Goal: Task Accomplishment & Management: Use online tool/utility

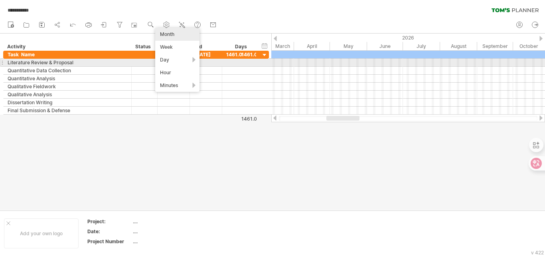
click at [66, 62] on div "Literature Review & Proposal" at bounding box center [68, 63] width 120 height 8
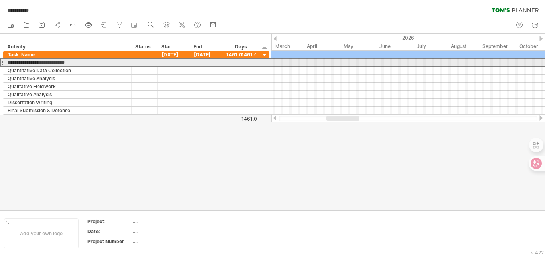
drag, startPoint x: 77, startPoint y: 61, endPoint x: 5, endPoint y: 61, distance: 72.2
click at [5, 61] on div "**********" at bounding box center [68, 63] width 128 height 8
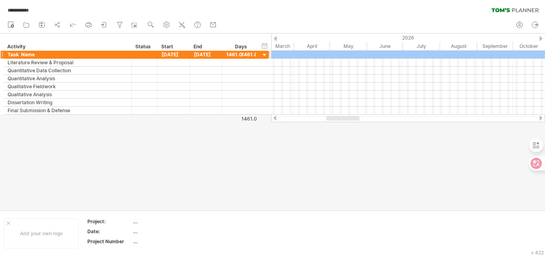
click at [263, 55] on div at bounding box center [265, 55] width 8 height 8
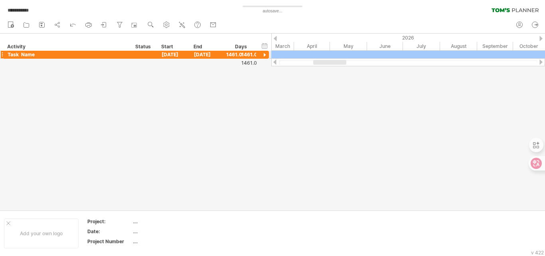
click at [263, 55] on div at bounding box center [265, 55] width 8 height 8
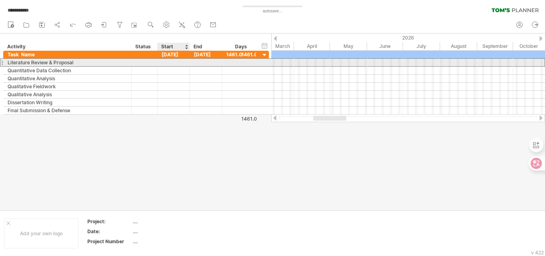
click at [176, 62] on div at bounding box center [173, 63] width 32 height 8
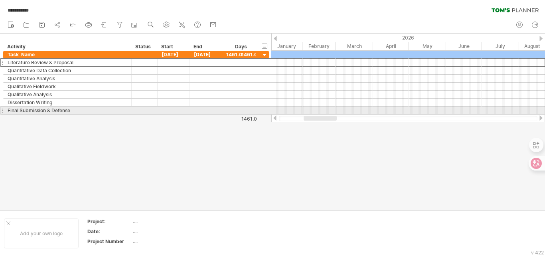
drag, startPoint x: 336, startPoint y: 116, endPoint x: 327, endPoint y: 114, distance: 9.8
click at [327, 114] on div at bounding box center [408, 118] width 274 height 8
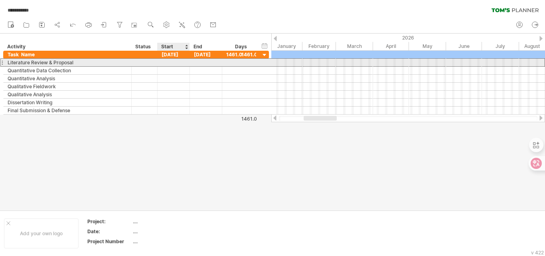
click at [175, 62] on div at bounding box center [173, 63] width 32 height 8
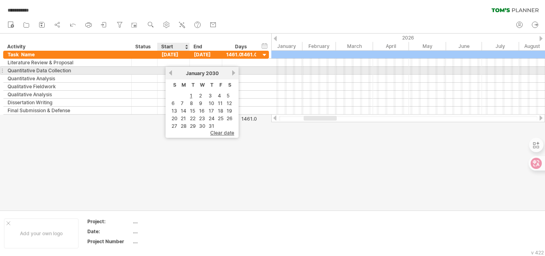
click at [171, 72] on link "previous" at bounding box center [170, 73] width 6 height 6
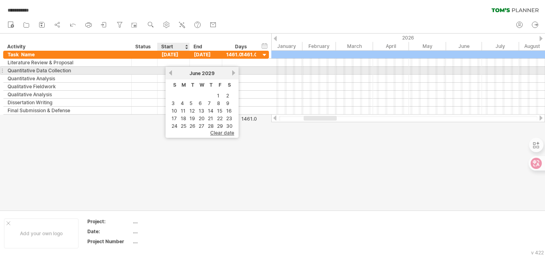
click at [171, 72] on link "previous" at bounding box center [170, 73] width 6 height 6
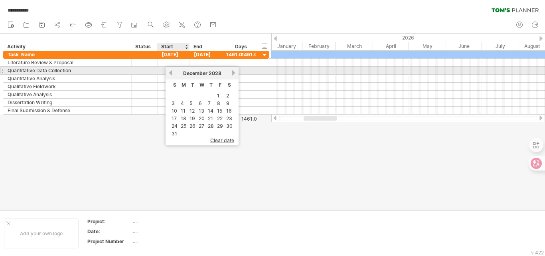
click at [171, 72] on link "previous" at bounding box center [170, 73] width 6 height 6
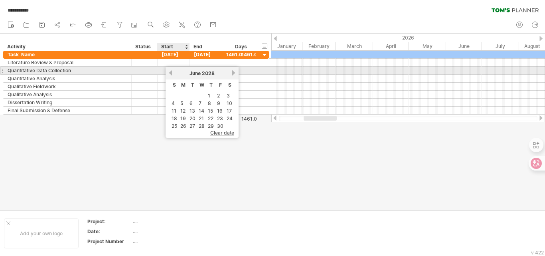
click at [171, 72] on link "previous" at bounding box center [170, 73] width 6 height 6
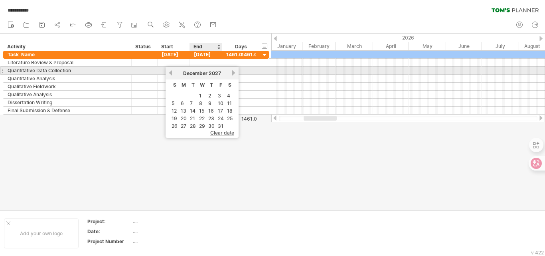
click at [211, 73] on span "2027" at bounding box center [215, 73] width 12 height 6
click at [215, 73] on span "2027" at bounding box center [215, 73] width 12 height 6
click at [171, 73] on link "previous" at bounding box center [170, 73] width 6 height 6
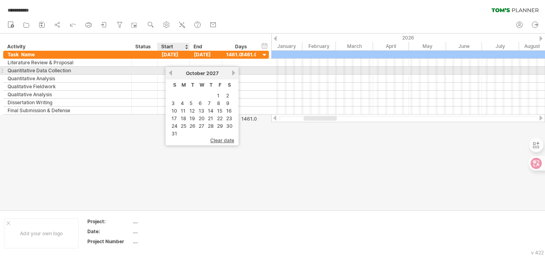
click at [171, 73] on link "previous" at bounding box center [170, 73] width 6 height 6
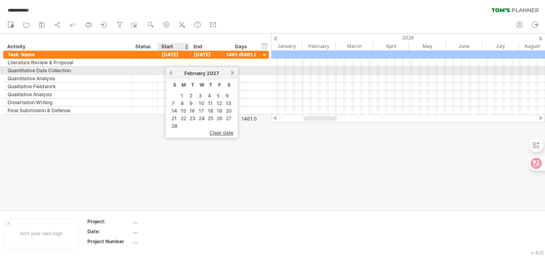
click at [171, 73] on link "previous" at bounding box center [170, 73] width 6 height 6
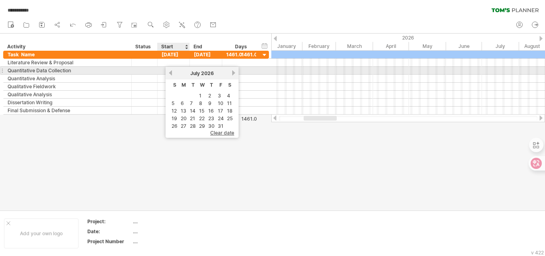
click at [171, 73] on link "previous" at bounding box center [170, 73] width 6 height 6
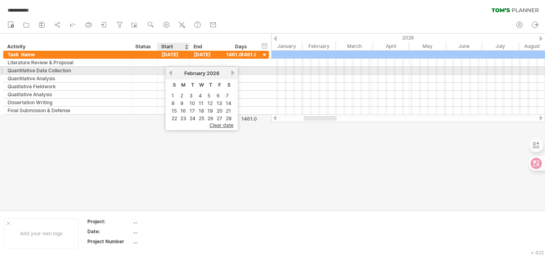
click at [171, 73] on link "previous" at bounding box center [170, 73] width 6 height 6
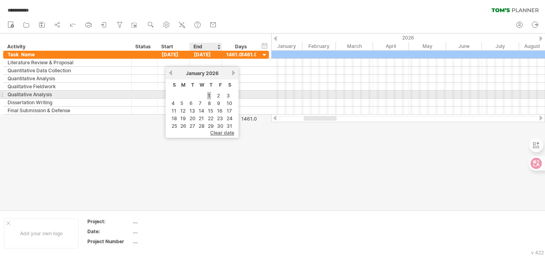
click at [208, 94] on link "1" at bounding box center [209, 96] width 4 height 8
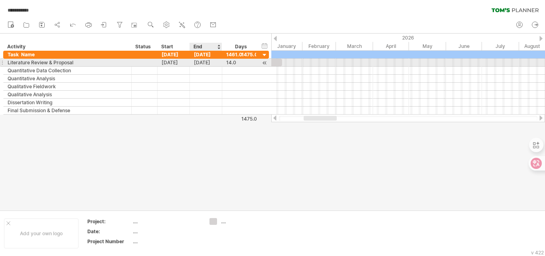
click at [212, 62] on div "[DATE]" at bounding box center [206, 63] width 32 height 8
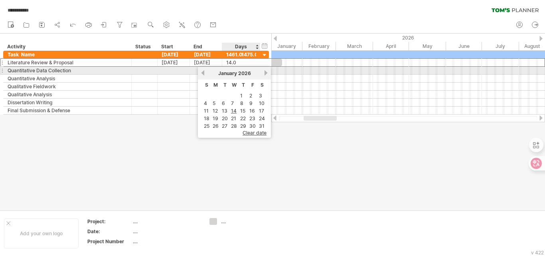
click at [264, 73] on link "next" at bounding box center [266, 73] width 6 height 6
click at [264, 73] on link "next" at bounding box center [265, 73] width 6 height 6
click at [264, 73] on link "next" at bounding box center [266, 73] width 6 height 6
click at [204, 72] on link "previous" at bounding box center [203, 73] width 6 height 6
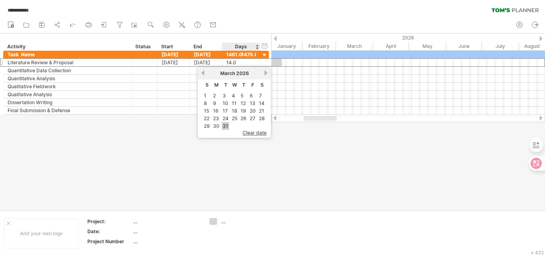
click at [226, 126] on link "31" at bounding box center [225, 126] width 7 height 8
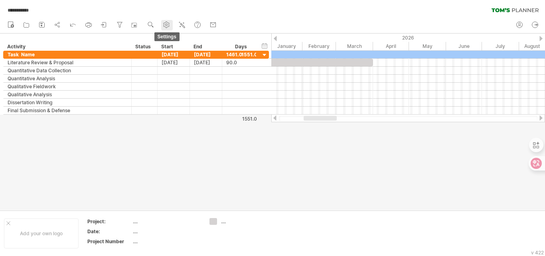
click at [165, 24] on use at bounding box center [166, 25] width 8 height 8
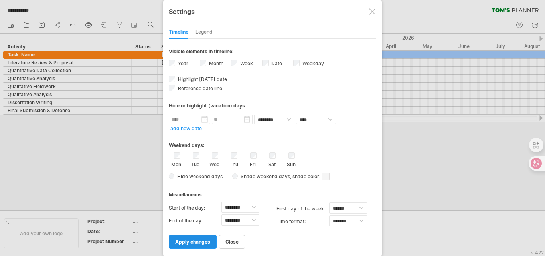
click at [196, 241] on span "apply changes" at bounding box center [192, 241] width 35 height 6
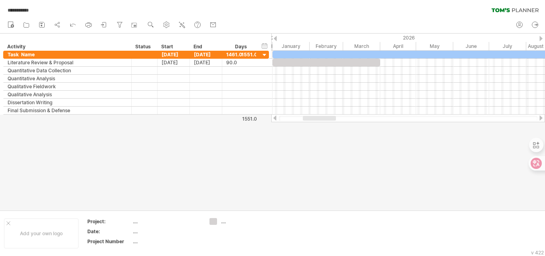
click at [327, 118] on div at bounding box center [319, 118] width 33 height 5
click at [169, 23] on icon at bounding box center [166, 25] width 6 height 6
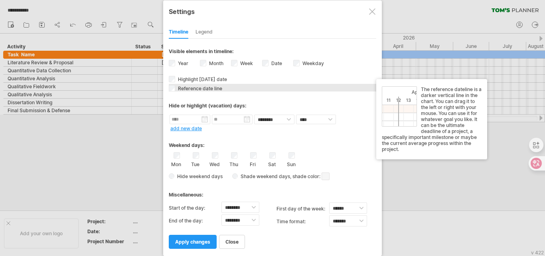
click at [175, 88] on div "Reference date line The reference dateline is a darker vertical line in the cha…" at bounding box center [272, 88] width 207 height 8
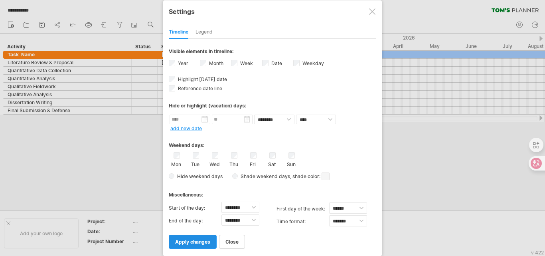
click at [196, 242] on span "apply changes" at bounding box center [192, 241] width 35 height 6
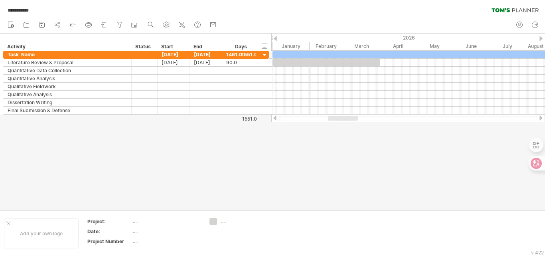
drag, startPoint x: 322, startPoint y: 116, endPoint x: 348, endPoint y: 118, distance: 26.4
click at [348, 118] on div at bounding box center [343, 118] width 30 height 5
click at [169, 23] on icon at bounding box center [166, 25] width 6 height 6
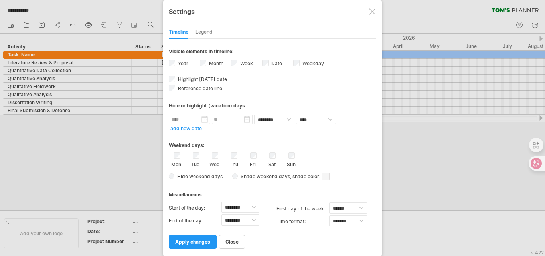
click at [206, 34] on div "Legend" at bounding box center [203, 32] width 17 height 13
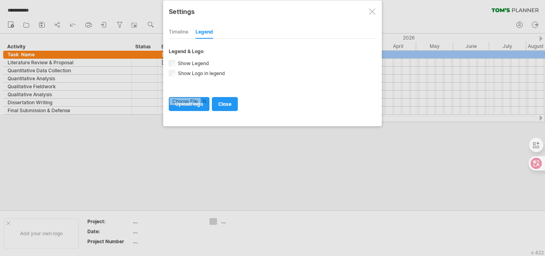
click at [177, 32] on div "Timeline" at bounding box center [179, 32] width 20 height 13
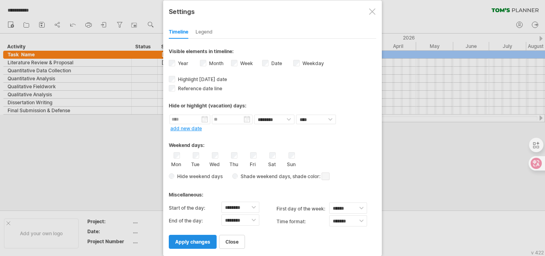
click at [195, 237] on link "apply changes" at bounding box center [193, 241] width 48 height 14
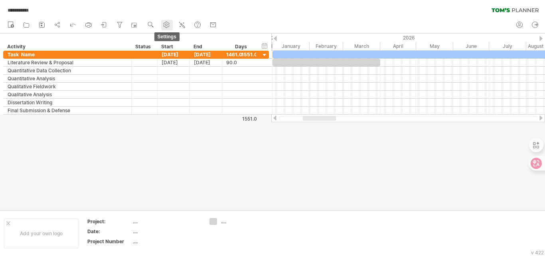
click at [167, 28] on icon at bounding box center [166, 25] width 6 height 6
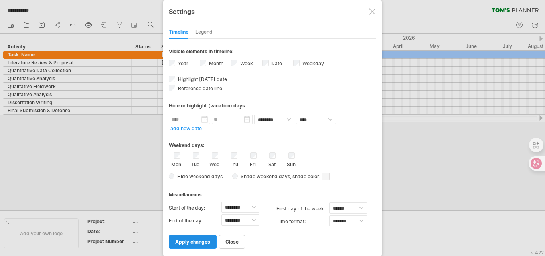
click at [201, 241] on span "apply changes" at bounding box center [192, 241] width 35 height 6
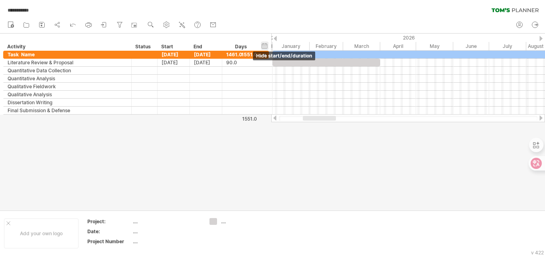
click at [264, 45] on div "hide start/end/duration show start/end/duration" at bounding box center [265, 45] width 8 height 8
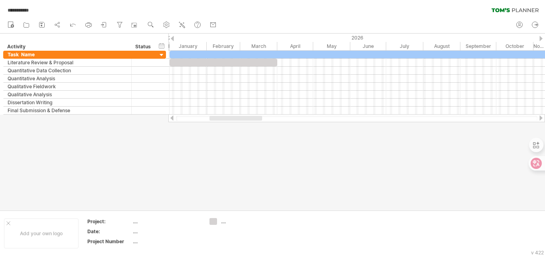
click at [172, 37] on div at bounding box center [172, 38] width 3 height 5
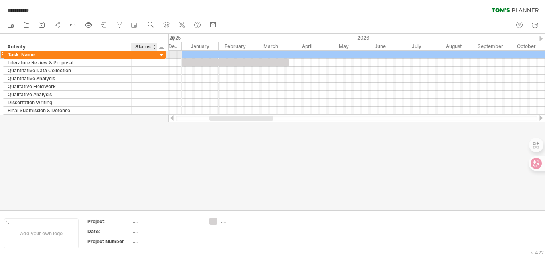
click at [161, 56] on div at bounding box center [162, 55] width 8 height 8
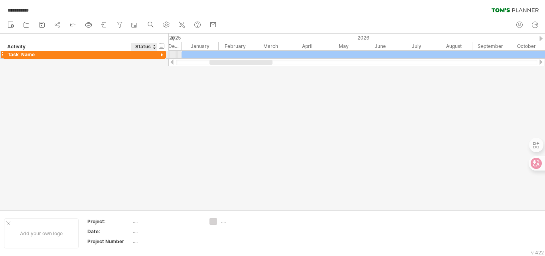
click at [161, 56] on div at bounding box center [162, 55] width 8 height 8
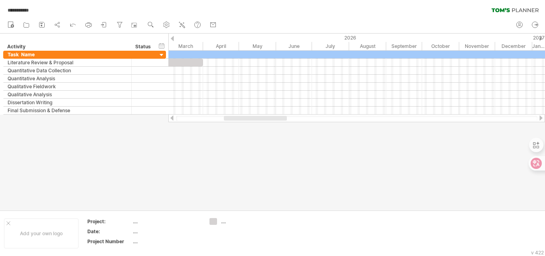
drag, startPoint x: 246, startPoint y: 119, endPoint x: 260, endPoint y: 119, distance: 14.4
click at [260, 119] on div at bounding box center [255, 118] width 63 height 5
click at [174, 36] on div "2026" at bounding box center [313, 37] width 437 height 8
click at [163, 42] on div "hide start/end/duration show start/end/duration" at bounding box center [162, 45] width 8 height 8
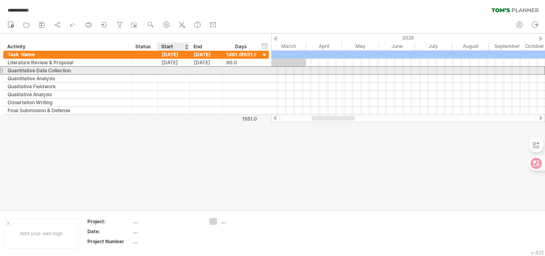
click at [167, 70] on div at bounding box center [173, 71] width 32 height 8
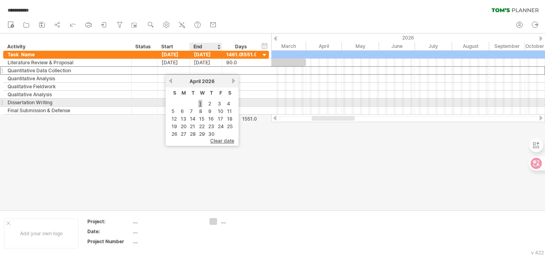
click at [200, 102] on link "1" at bounding box center [200, 104] width 4 height 8
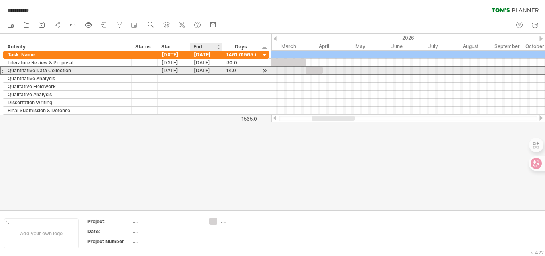
click at [201, 69] on div "[DATE]" at bounding box center [206, 71] width 32 height 8
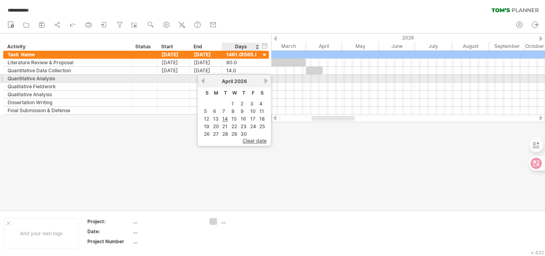
click at [267, 81] on link "next" at bounding box center [266, 81] width 6 height 6
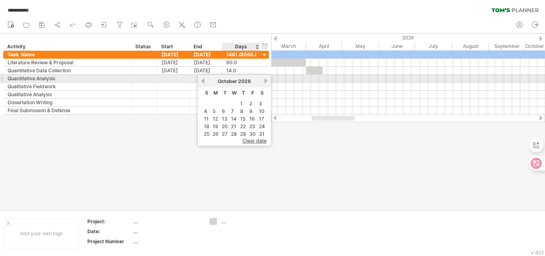
click at [267, 81] on link "next" at bounding box center [266, 81] width 6 height 6
click at [203, 79] on link "previous" at bounding box center [203, 81] width 6 height 6
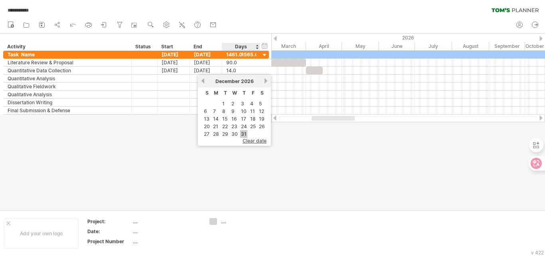
click at [242, 132] on link "31" at bounding box center [243, 134] width 7 height 8
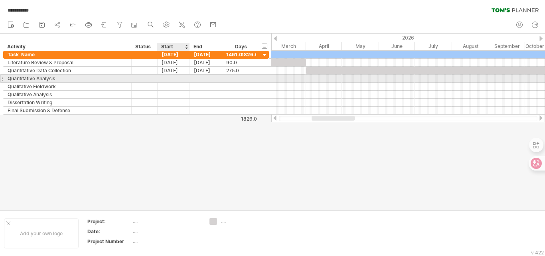
click at [163, 76] on div at bounding box center [173, 79] width 32 height 8
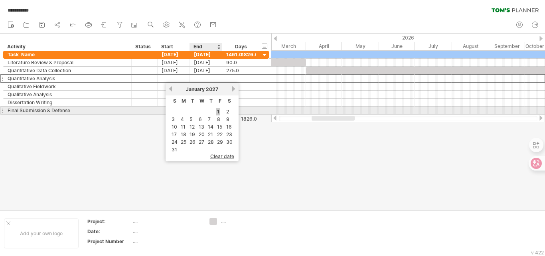
click at [220, 110] on link "1" at bounding box center [218, 112] width 4 height 8
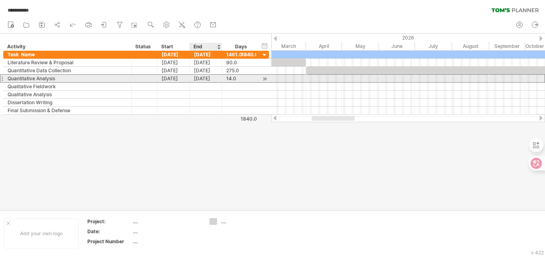
click at [203, 78] on div "[DATE]" at bounding box center [206, 79] width 32 height 8
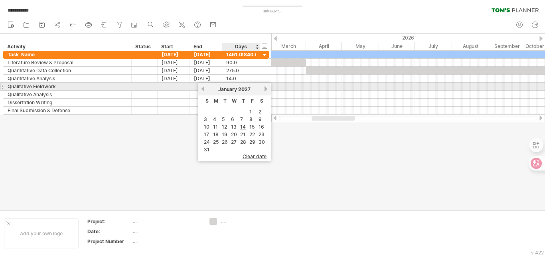
click at [267, 90] on link "next" at bounding box center [266, 89] width 6 height 6
click at [267, 90] on link "next" at bounding box center [265, 89] width 6 height 6
click at [267, 90] on link "next" at bounding box center [266, 89] width 6 height 6
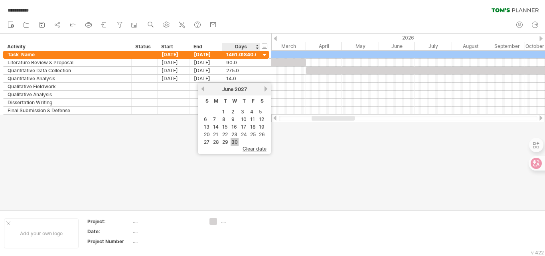
click at [236, 142] on link "30" at bounding box center [234, 142] width 8 height 8
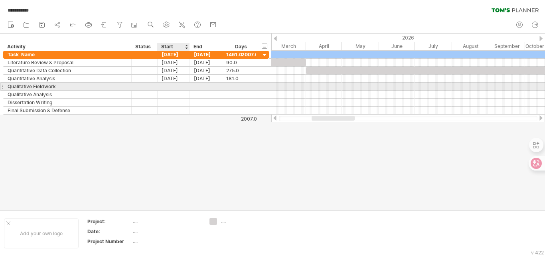
click at [173, 86] on div at bounding box center [173, 87] width 32 height 8
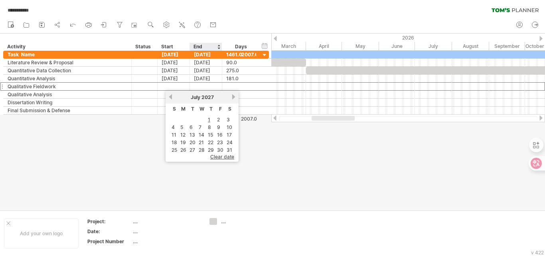
click at [207, 118] on td "1" at bounding box center [211, 119] width 8 height 7
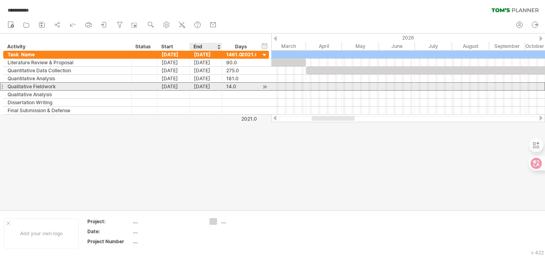
click at [215, 86] on div "[DATE]" at bounding box center [206, 87] width 32 height 8
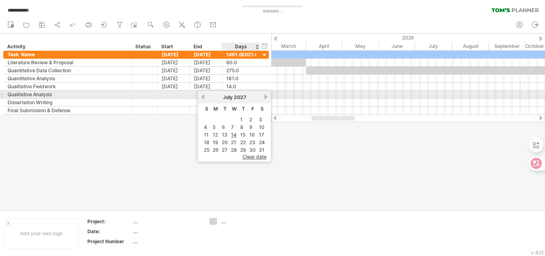
click at [264, 96] on link "next" at bounding box center [266, 97] width 6 height 6
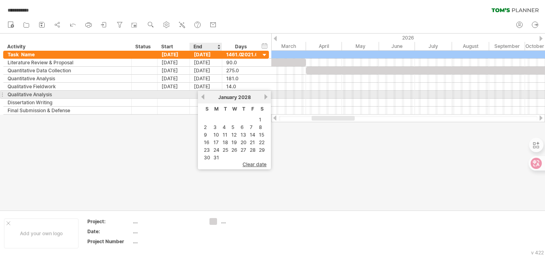
click at [203, 95] on link "previous" at bounding box center [203, 97] width 6 height 6
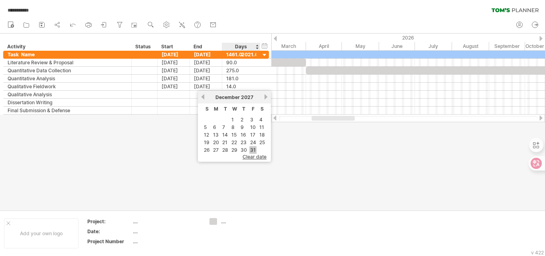
click at [252, 150] on link "31" at bounding box center [252, 150] width 7 height 8
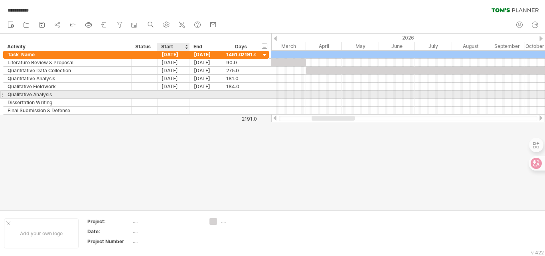
click at [171, 93] on div at bounding box center [173, 95] width 32 height 8
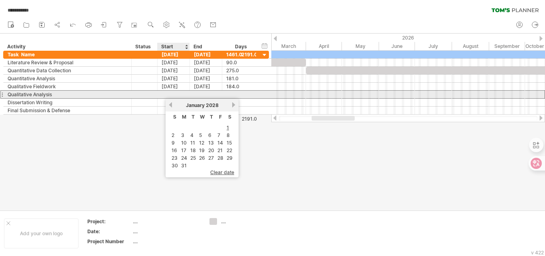
click at [164, 91] on div at bounding box center [173, 95] width 32 height 8
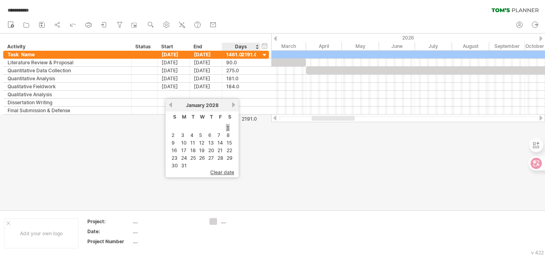
click at [229, 127] on link "1" at bounding box center [228, 128] width 4 height 8
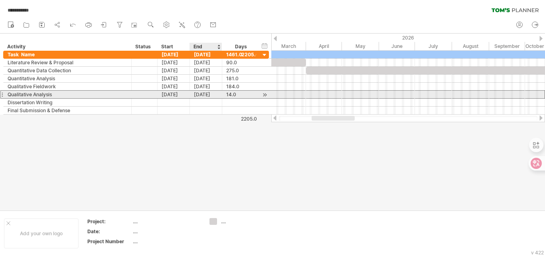
click at [212, 93] on div "[DATE]" at bounding box center [206, 95] width 32 height 8
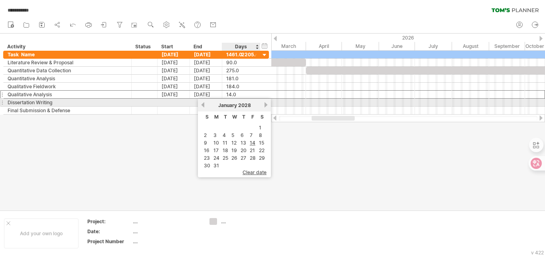
click at [266, 104] on link "next" at bounding box center [266, 105] width 6 height 6
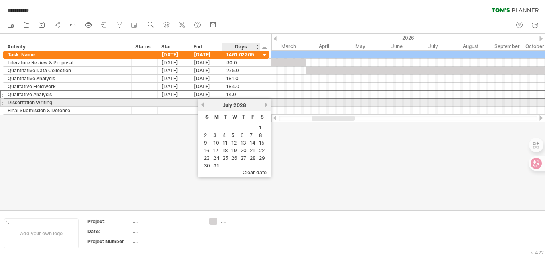
click at [266, 104] on link "next" at bounding box center [266, 105] width 6 height 6
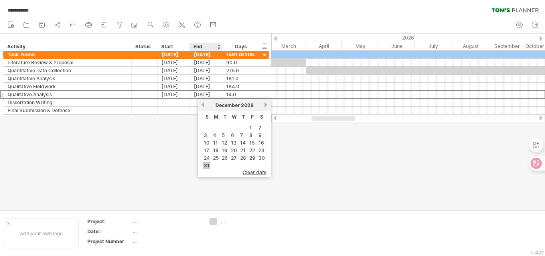
click at [207, 165] on link "31" at bounding box center [206, 165] width 7 height 8
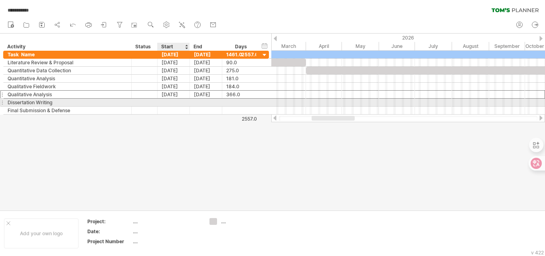
click at [173, 101] on div at bounding box center [173, 102] width 32 height 8
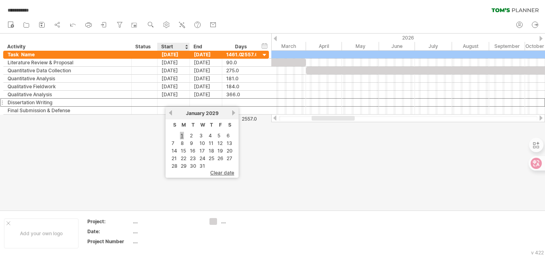
click at [181, 136] on link "1" at bounding box center [182, 136] width 4 height 8
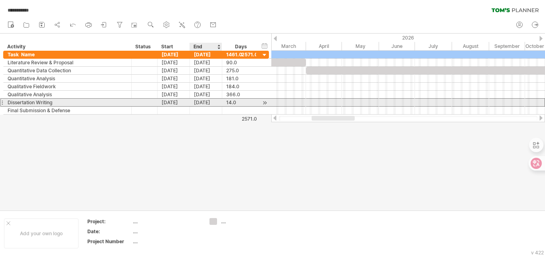
click at [213, 100] on div "[DATE]" at bounding box center [206, 102] width 32 height 8
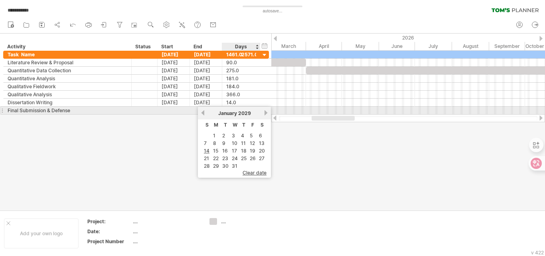
click at [266, 112] on link "next" at bounding box center [266, 113] width 6 height 6
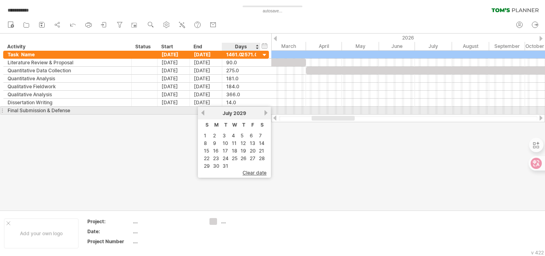
click at [266, 112] on link "next" at bounding box center [266, 113] width 6 height 6
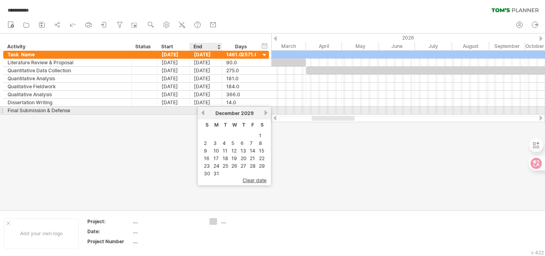
click at [203, 113] on link "previous" at bounding box center [203, 113] width 6 height 6
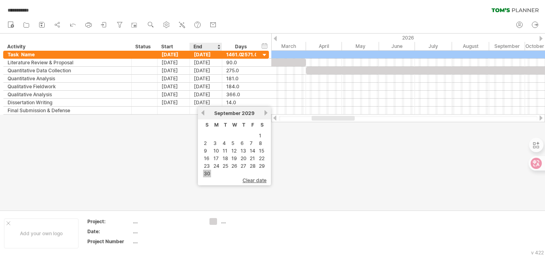
click at [207, 172] on link "30" at bounding box center [207, 173] width 8 height 8
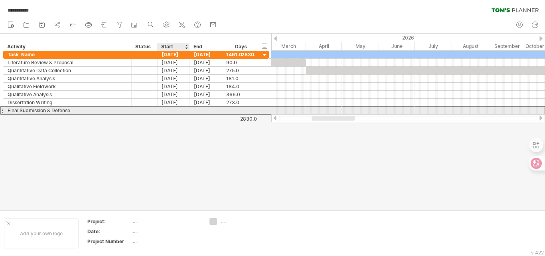
click at [171, 110] on div at bounding box center [173, 110] width 32 height 8
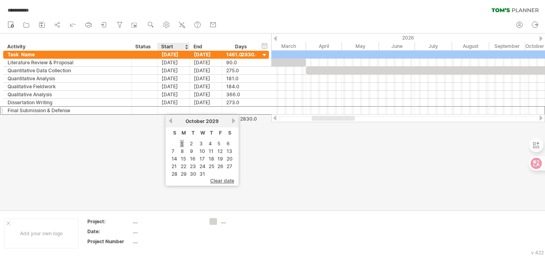
click at [182, 145] on link "1" at bounding box center [182, 144] width 4 height 8
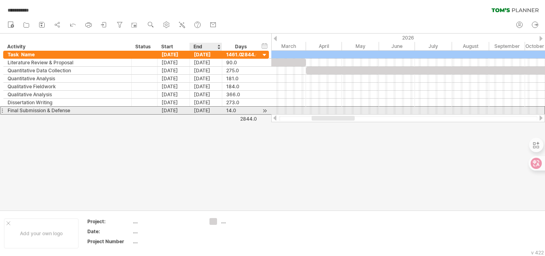
click at [217, 110] on div "[DATE]" at bounding box center [206, 110] width 32 height 8
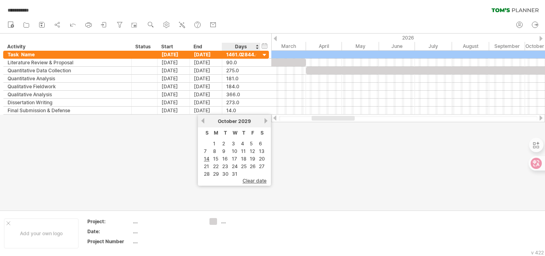
click at [266, 121] on link "next" at bounding box center [266, 121] width 6 height 6
click at [217, 181] on link "31" at bounding box center [216, 181] width 7 height 8
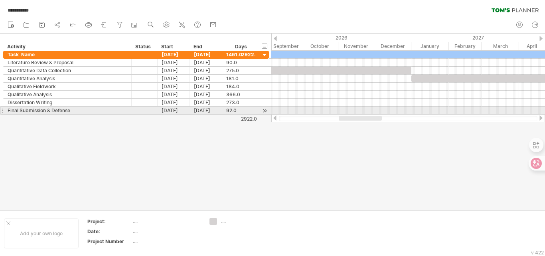
drag, startPoint x: 430, startPoint y: 119, endPoint x: 301, endPoint y: 114, distance: 128.5
click at [303, 114] on div "**********" at bounding box center [272, 128] width 545 height 256
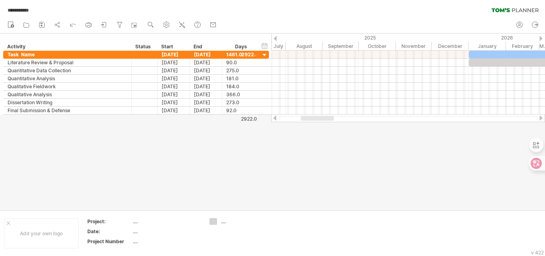
click at [276, 36] on div at bounding box center [275, 38] width 3 height 5
click at [275, 37] on div at bounding box center [275, 38] width 3 height 5
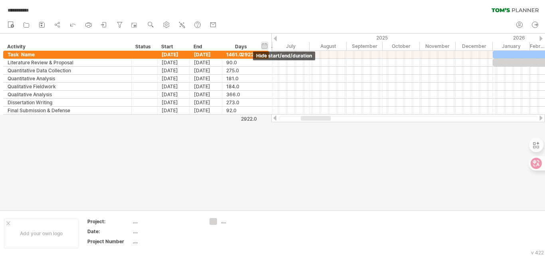
click at [263, 46] on div "hide start/end/duration show start/end/duration" at bounding box center [265, 45] width 8 height 8
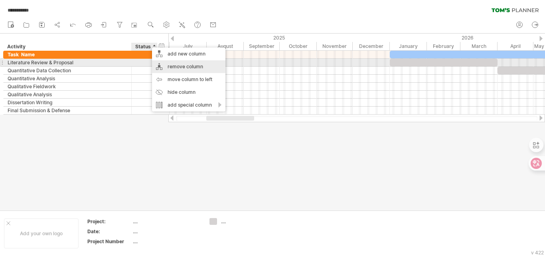
click at [176, 62] on div "remove column" at bounding box center [188, 66] width 73 height 13
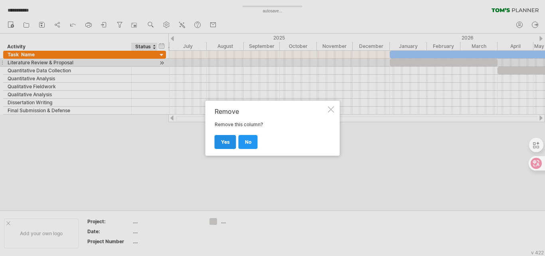
click at [223, 142] on span "yes" at bounding box center [225, 142] width 9 height 6
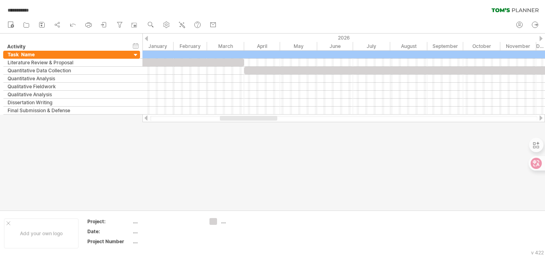
drag, startPoint x: 231, startPoint y: 116, endPoint x: 268, endPoint y: 116, distance: 37.1
click at [268, 116] on div at bounding box center [248, 118] width 57 height 5
drag, startPoint x: 142, startPoint y: 37, endPoint x: 124, endPoint y: 37, distance: 17.5
click at [124, 37] on div "hide start/end/duration show start/end/duration ******** Activity" at bounding box center [71, 41] width 142 height 17
click at [142, 35] on div "hide start/end/duration show start/end/duration ******** Activity" at bounding box center [71, 41] width 142 height 17
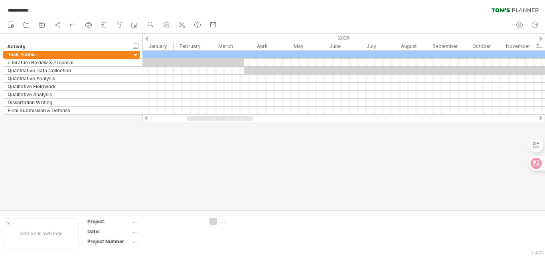
drag, startPoint x: 143, startPoint y: 120, endPoint x: 132, endPoint y: 120, distance: 10.4
click at [132, 120] on div "**********" at bounding box center [272, 128] width 545 height 256
click at [153, 23] on use at bounding box center [151, 25] width 8 height 8
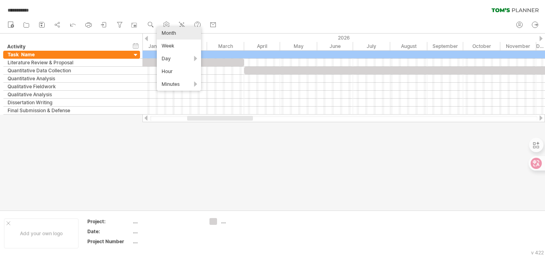
click at [187, 31] on div "Month" at bounding box center [179, 33] width 44 height 13
click at [384, 181] on div at bounding box center [272, 121] width 545 height 176
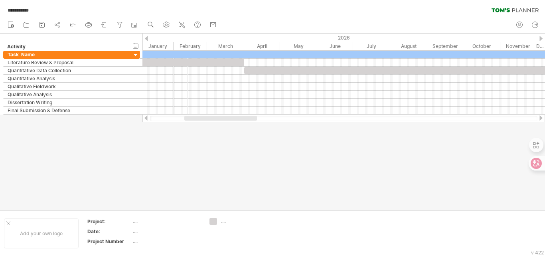
click at [187, 42] on div "February" at bounding box center [189, 46] width 33 height 8
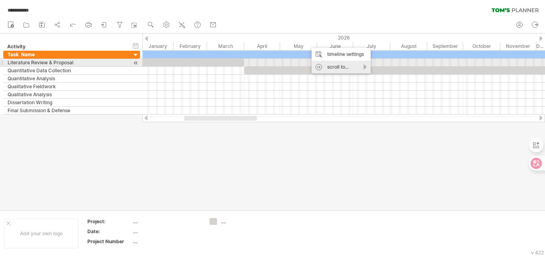
click at [359, 66] on div "scroll to..." at bounding box center [340, 67] width 59 height 13
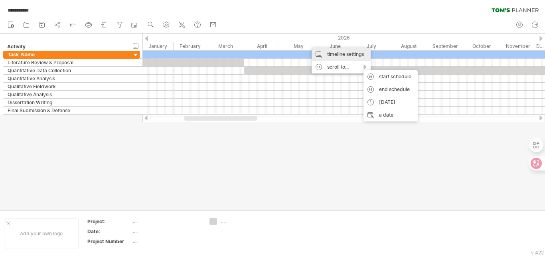
click at [364, 50] on div "timeline settings" at bounding box center [340, 54] width 59 height 13
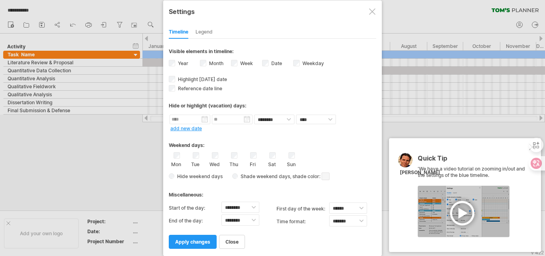
click at [466, 215] on div at bounding box center [463, 210] width 92 height 51
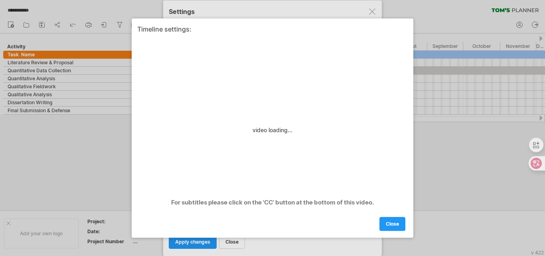
click at [78, 183] on div at bounding box center [272, 128] width 545 height 256
click at [396, 222] on span "close" at bounding box center [392, 223] width 13 height 6
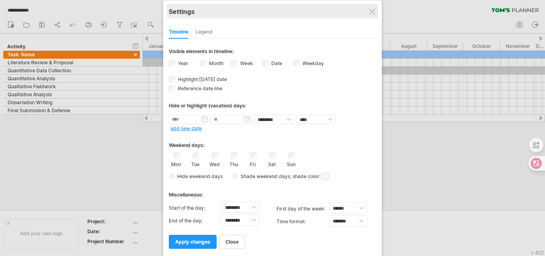
click at [375, 11] on div "Settings" at bounding box center [272, 11] width 207 height 14
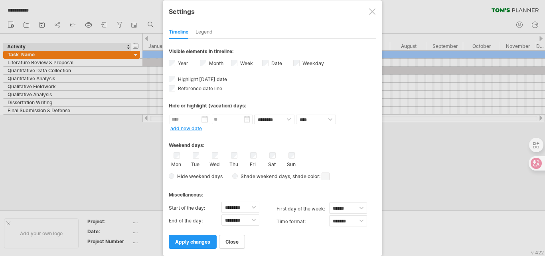
click at [128, 147] on div at bounding box center [272, 128] width 545 height 256
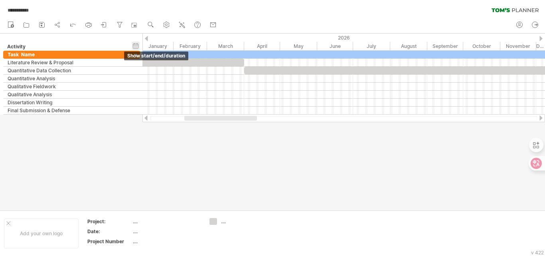
click at [136, 46] on div "hide start/end/duration show start/end/duration" at bounding box center [136, 45] width 8 height 8
